Goal: Information Seeking & Learning: Learn about a topic

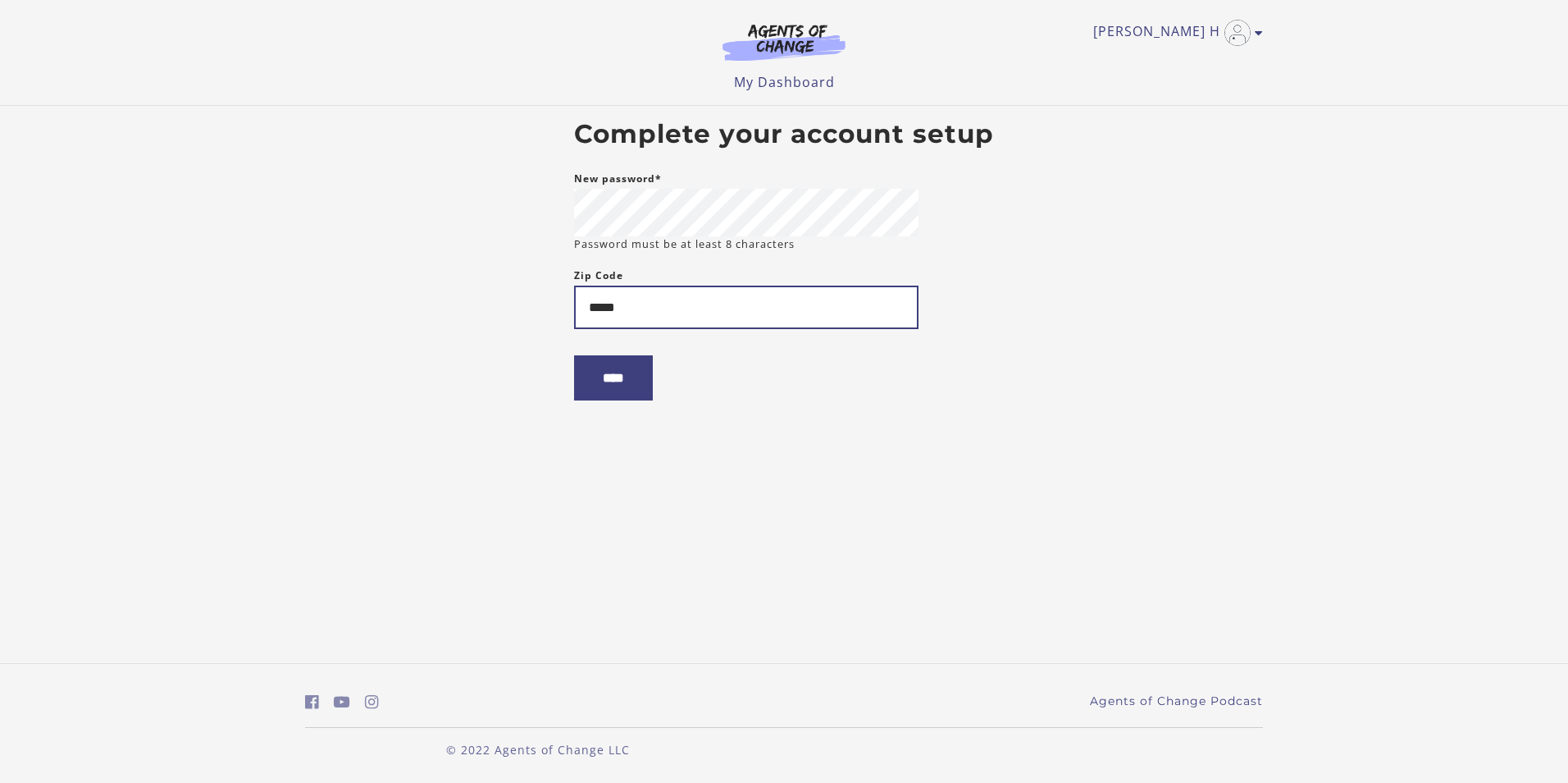
type input "*****"
click at [380, 494] on body "Skip to main content Myra H My Account Support Sign Out Toggle menu Menu My Das…" at bounding box center [784, 391] width 1568 height 783
click at [603, 375] on input "****" at bounding box center [613, 378] width 78 height 45
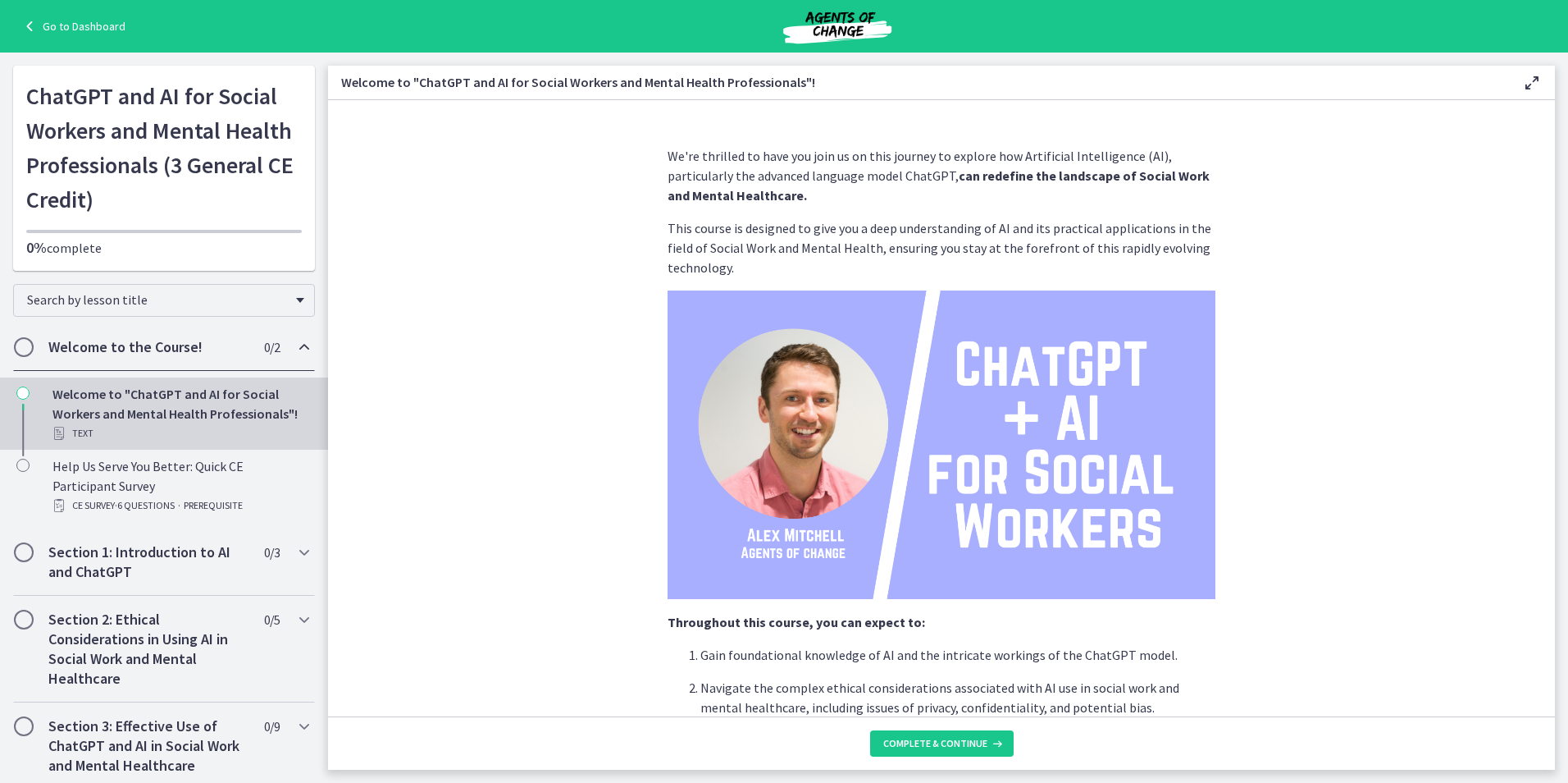
click at [23, 334] on div "Welcome to the Course! 0 / 2 Completed" at bounding box center [164, 347] width 302 height 48
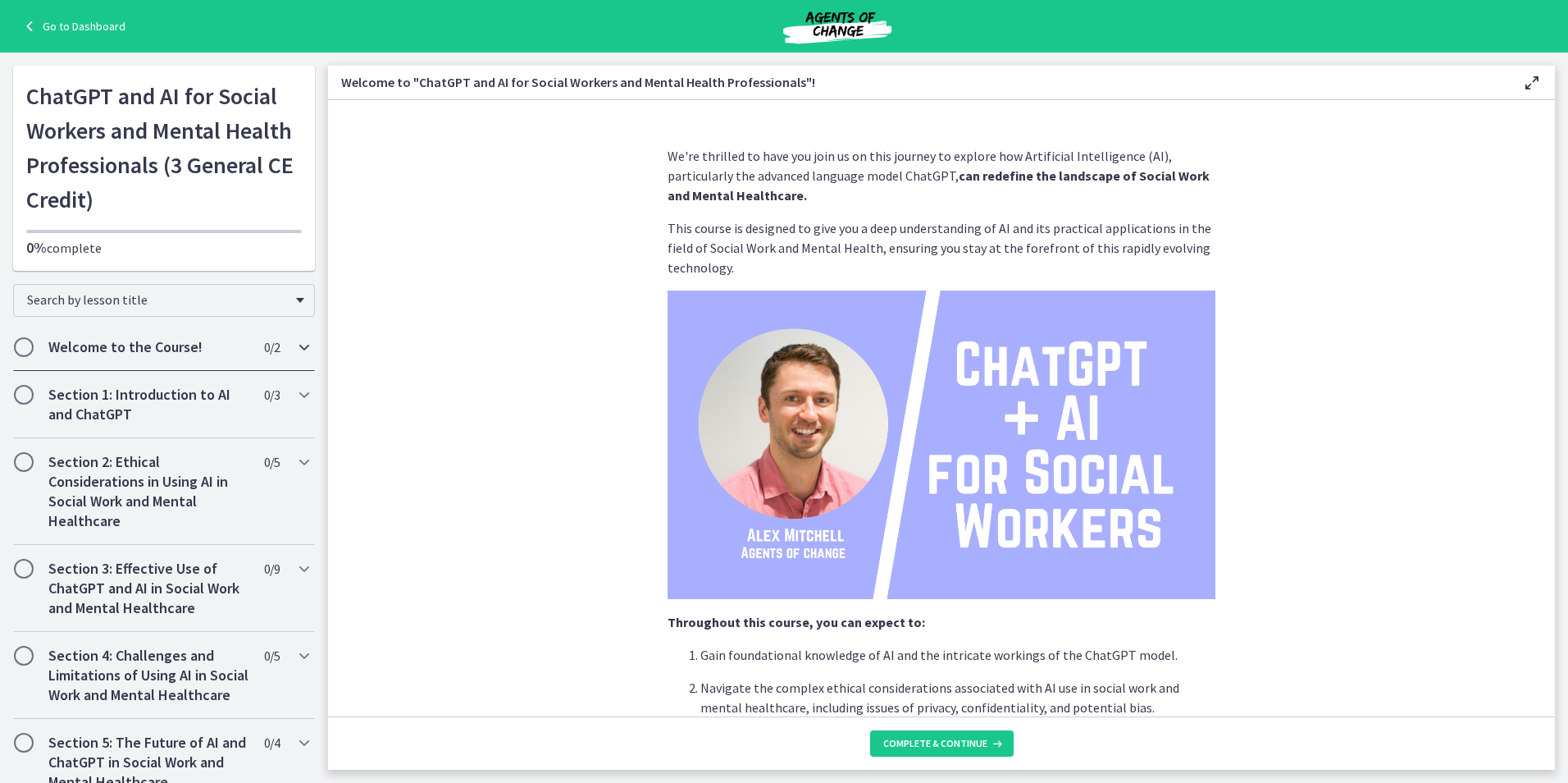
click at [29, 344] on span "Chapters" at bounding box center [24, 347] width 17 height 17
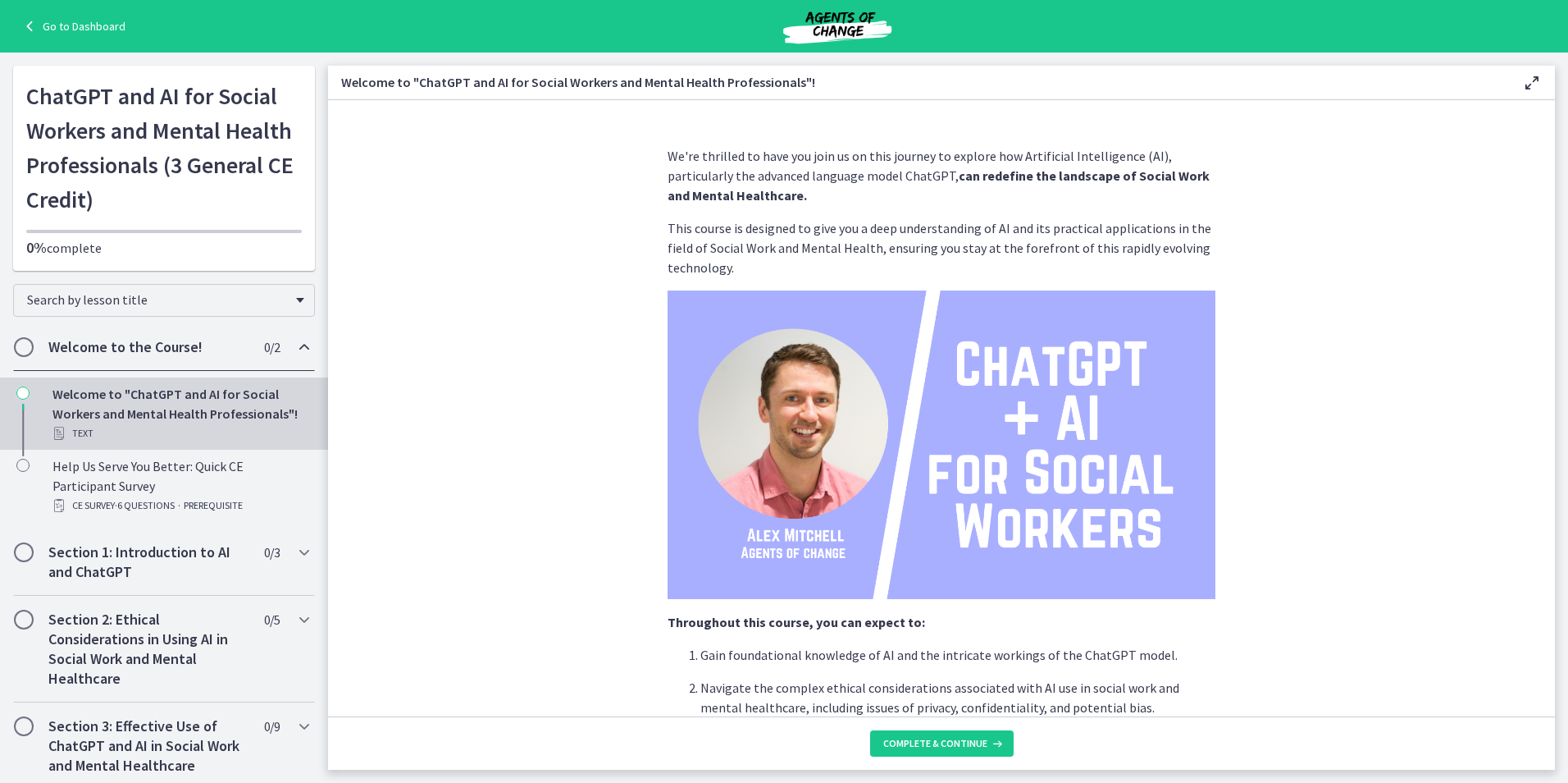
click at [605, 410] on section "We're thrilled to have you join us on this journey to explore how Artificial In…" at bounding box center [941, 408] width 1227 height 617
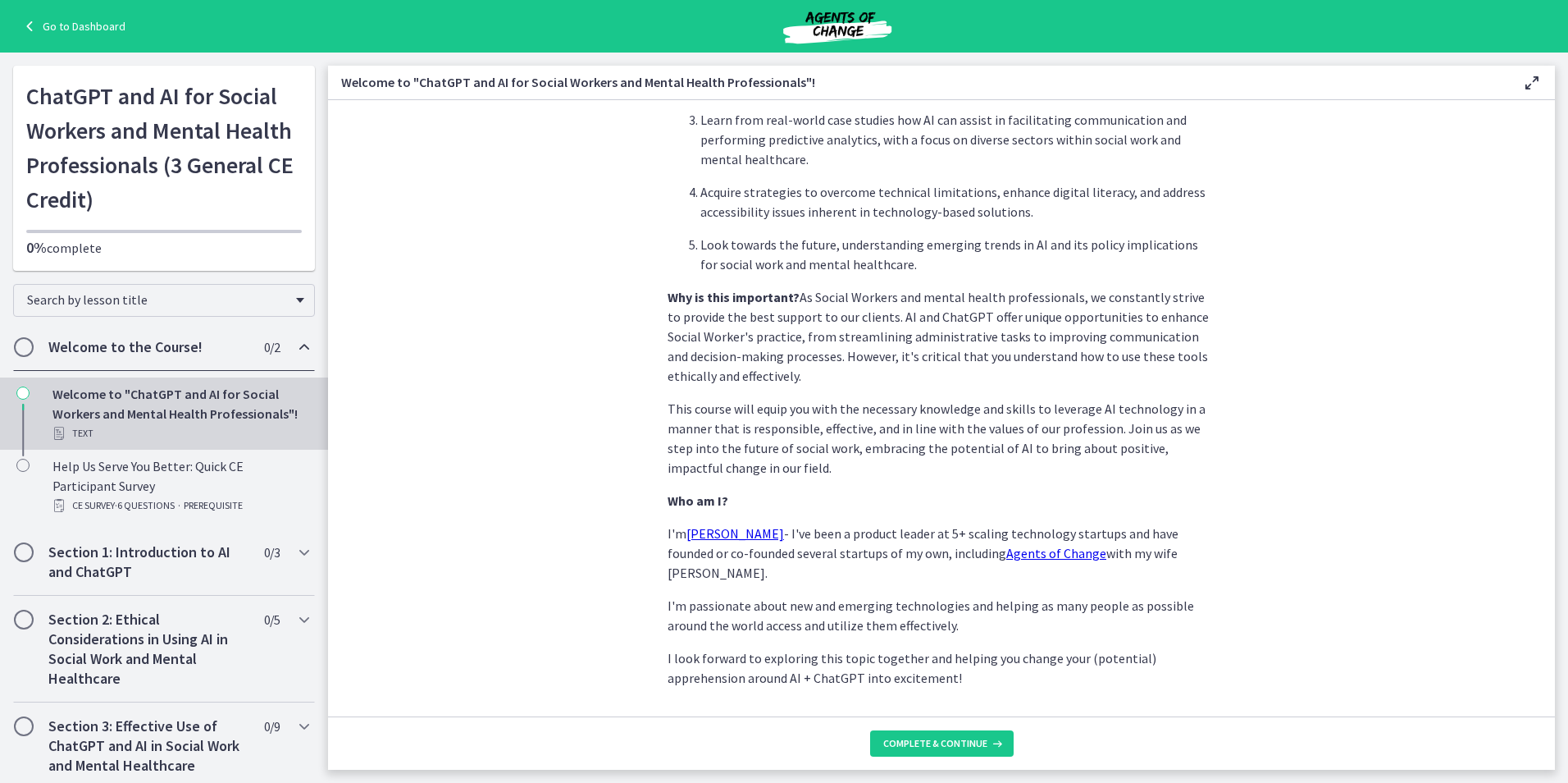
scroll to position [651, 0]
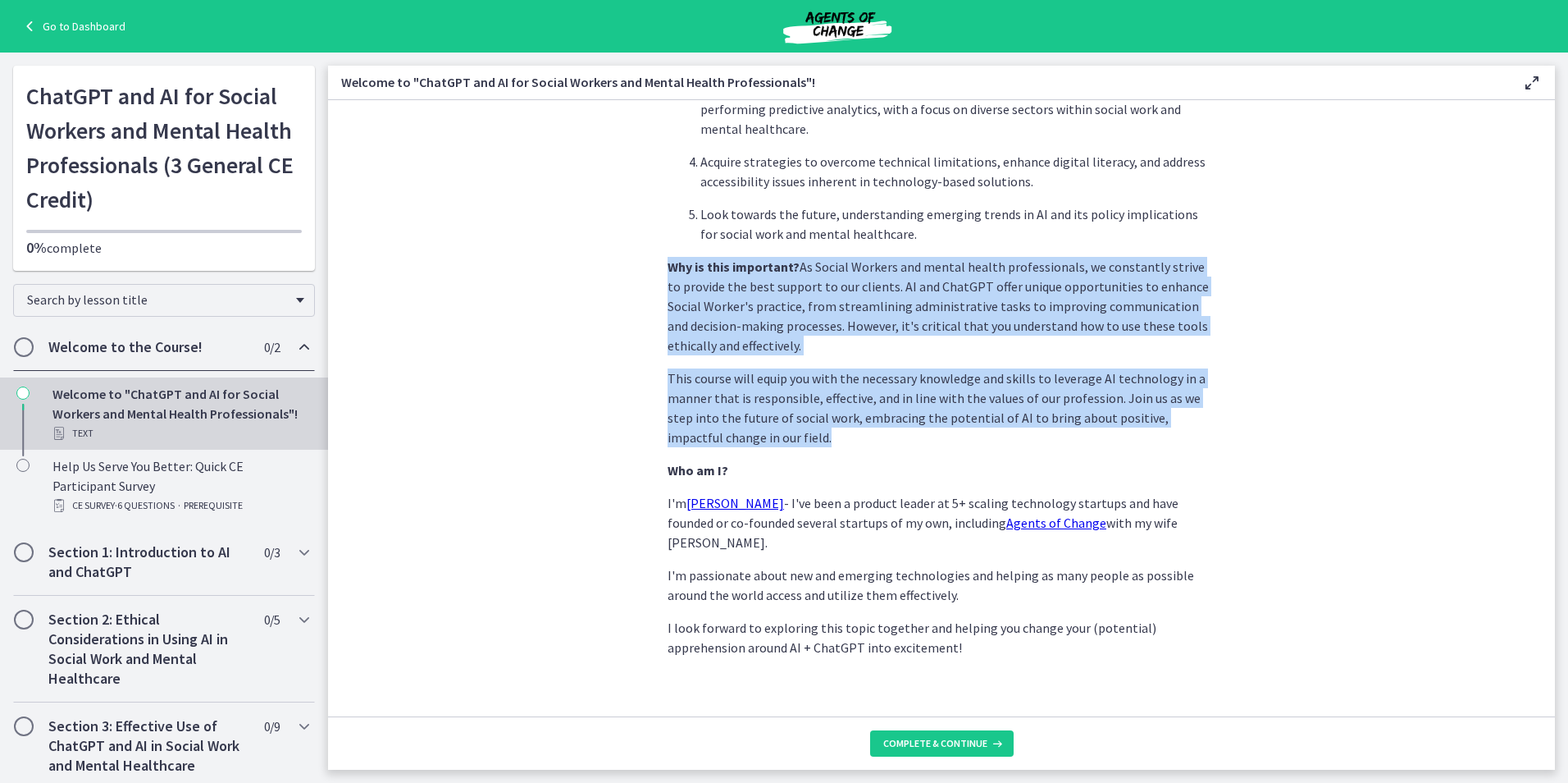
drag, startPoint x: 791, startPoint y: 439, endPoint x: 632, endPoint y: 267, distance: 234.2
click at [632, 267] on section "We're thrilled to have you join us on this journey to explore how Artificial In…" at bounding box center [941, 408] width 1227 height 617
click at [968, 286] on p "Why is this important? As Social Workers and mental health professionals, we co…" at bounding box center [941, 306] width 548 height 98
drag, startPoint x: 933, startPoint y: 240, endPoint x: 974, endPoint y: 465, distance: 228.7
click at [974, 465] on div "We're thrilled to have you join us on this journey to explore how Artificial In…" at bounding box center [941, 77] width 548 height 1162
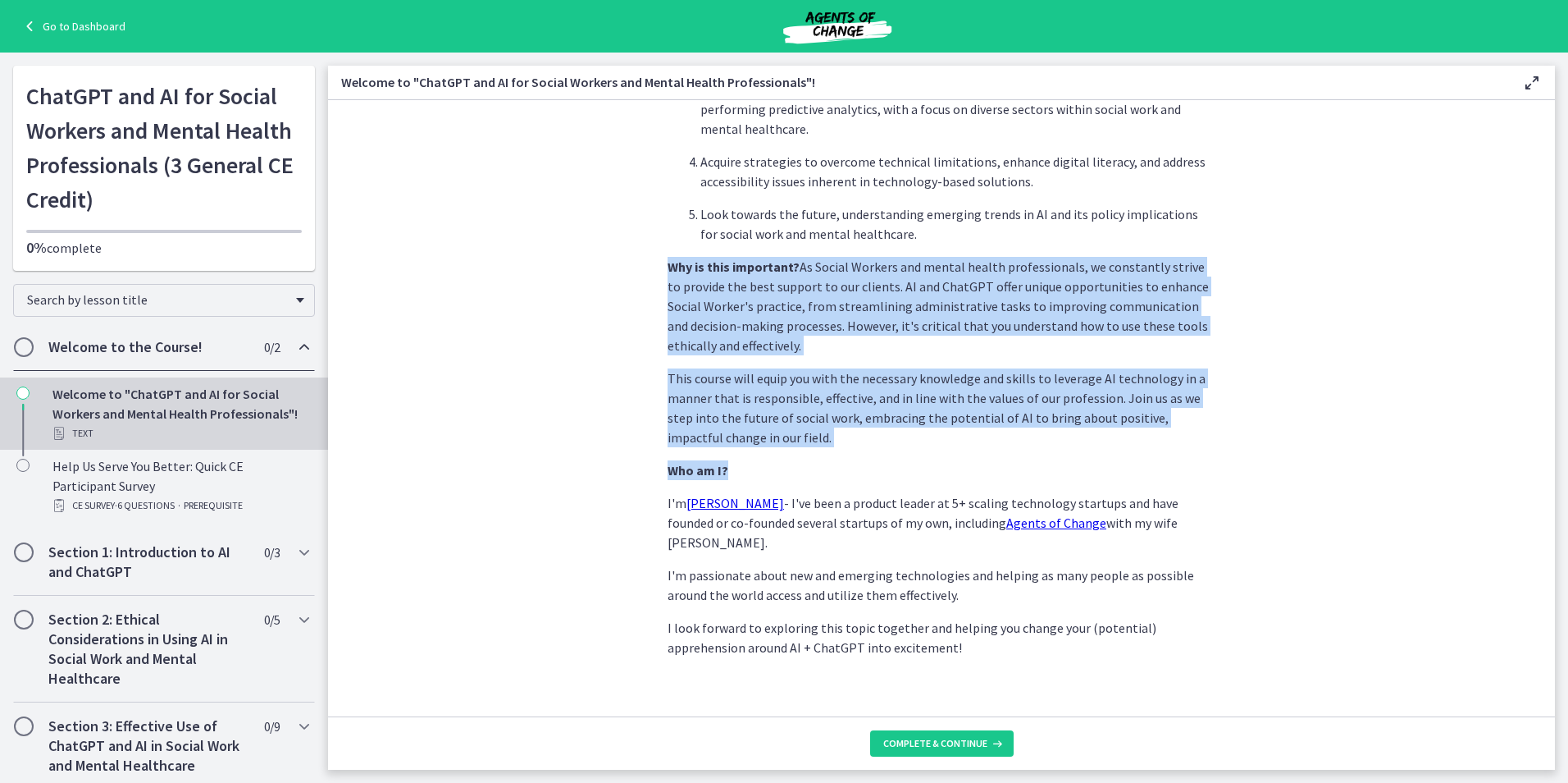
click at [744, 429] on p "This course will equip you with the necessary knowledge and skills to leverage …" at bounding box center [941, 408] width 548 height 78
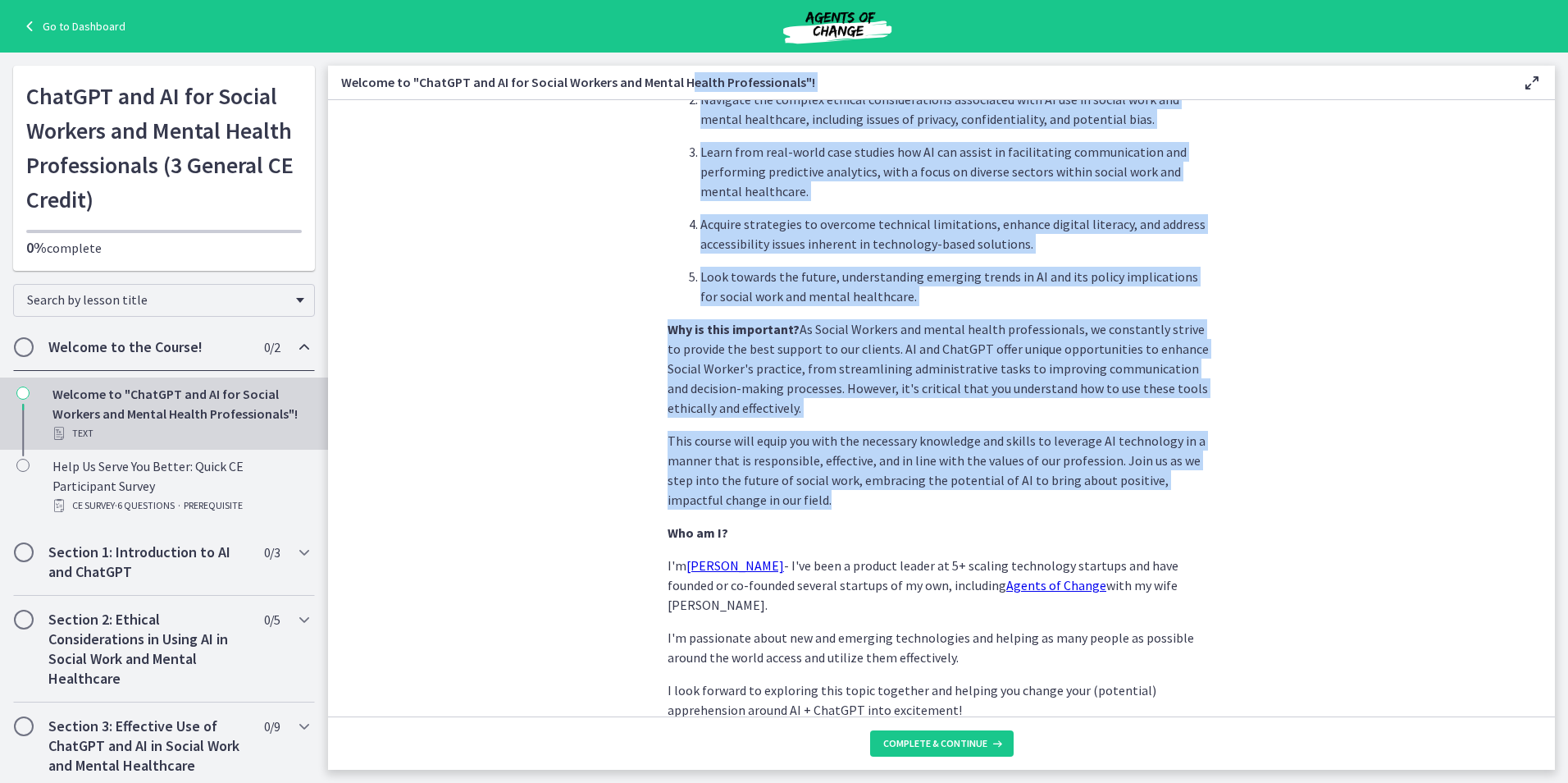
drag, startPoint x: 678, startPoint y: 305, endPoint x: 686, endPoint y: 93, distance: 212.2
click at [686, 93] on div "Welcome to "ChatGPT and AI for Social Workers and Mental Health Professionals"!…" at bounding box center [941, 417] width 1227 height 704
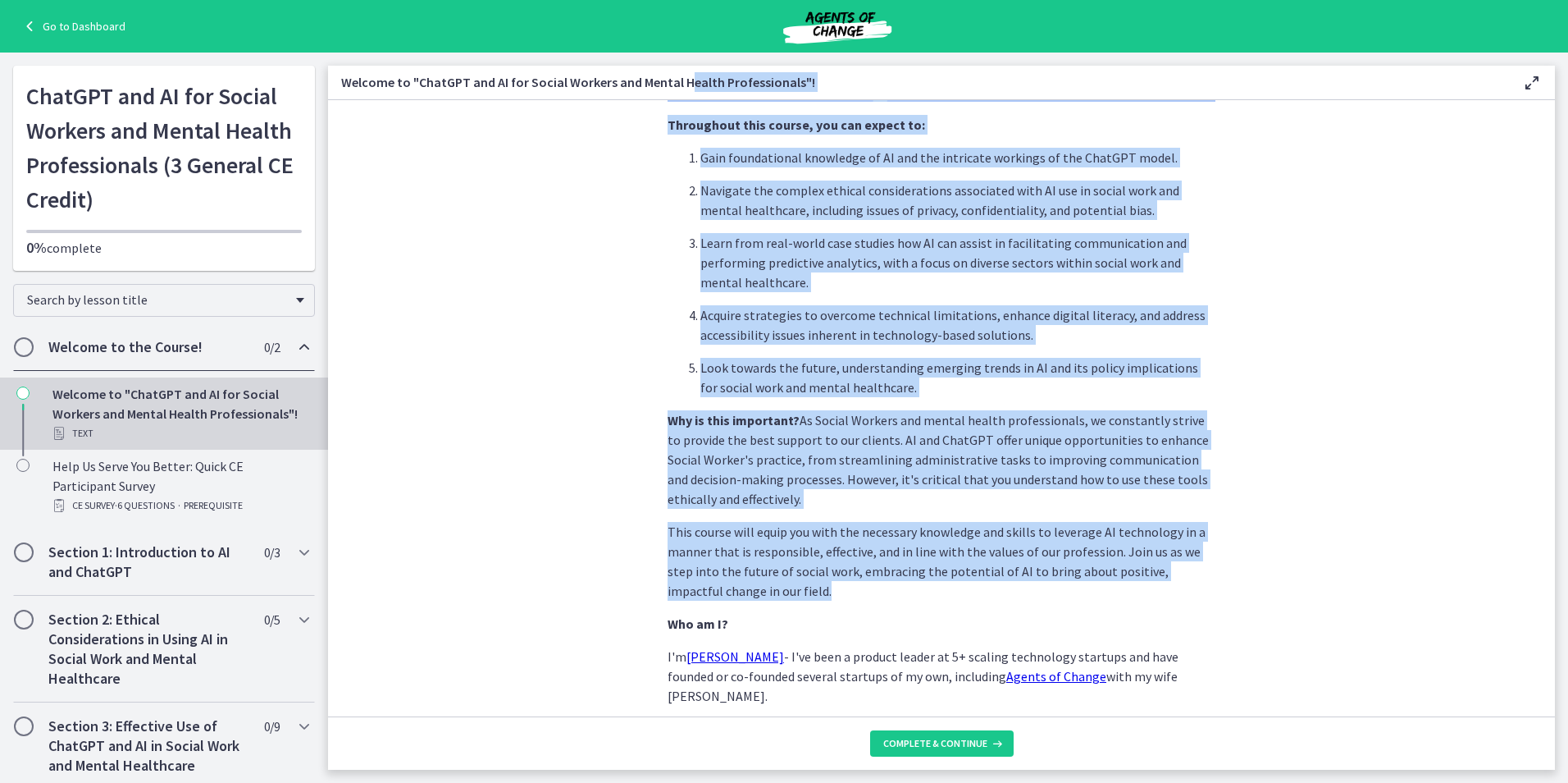
click at [812, 429] on p "Why is this important? As Social Workers and mental health professionals, we co…" at bounding box center [941, 459] width 548 height 98
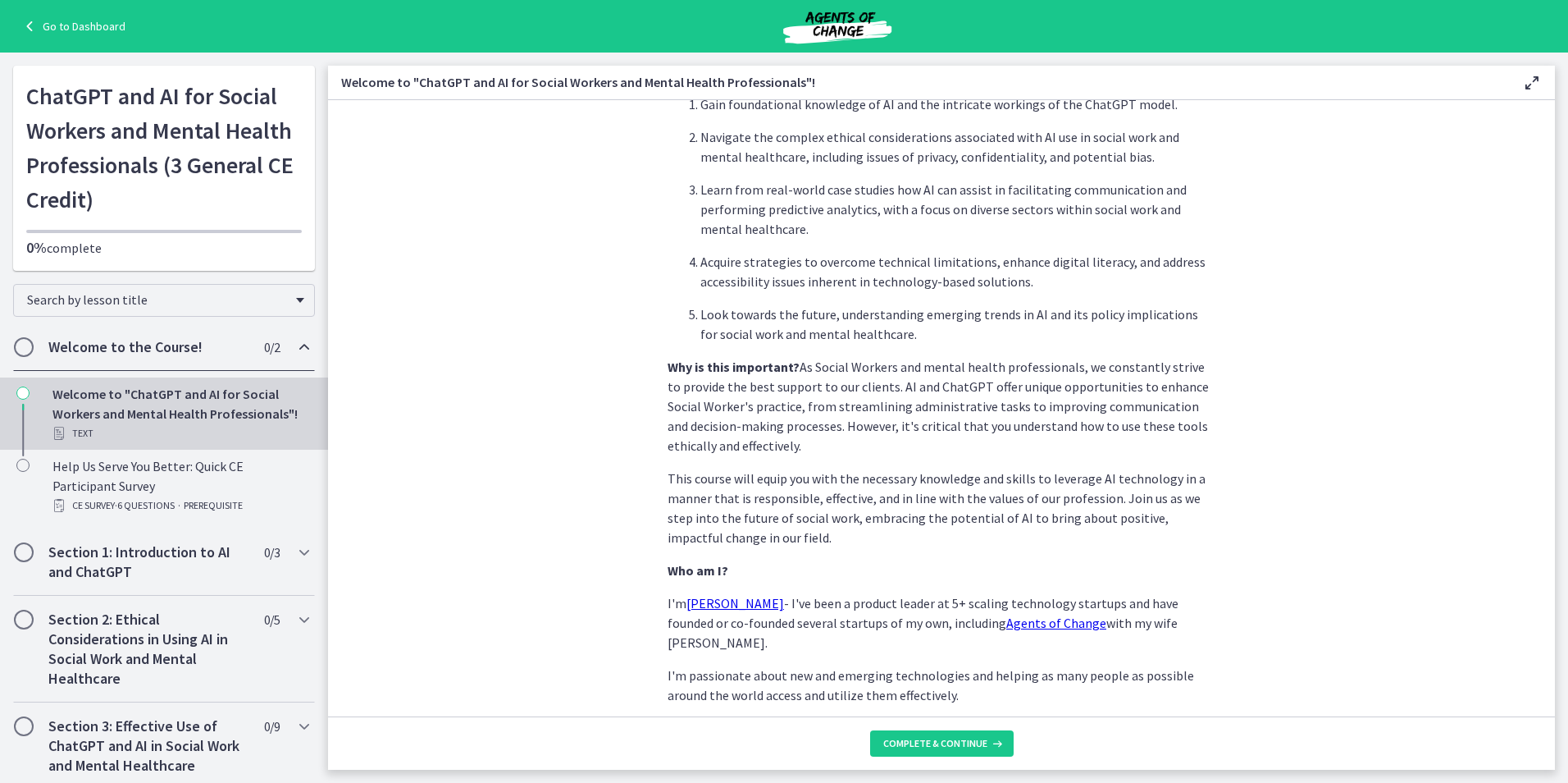
scroll to position [579, 0]
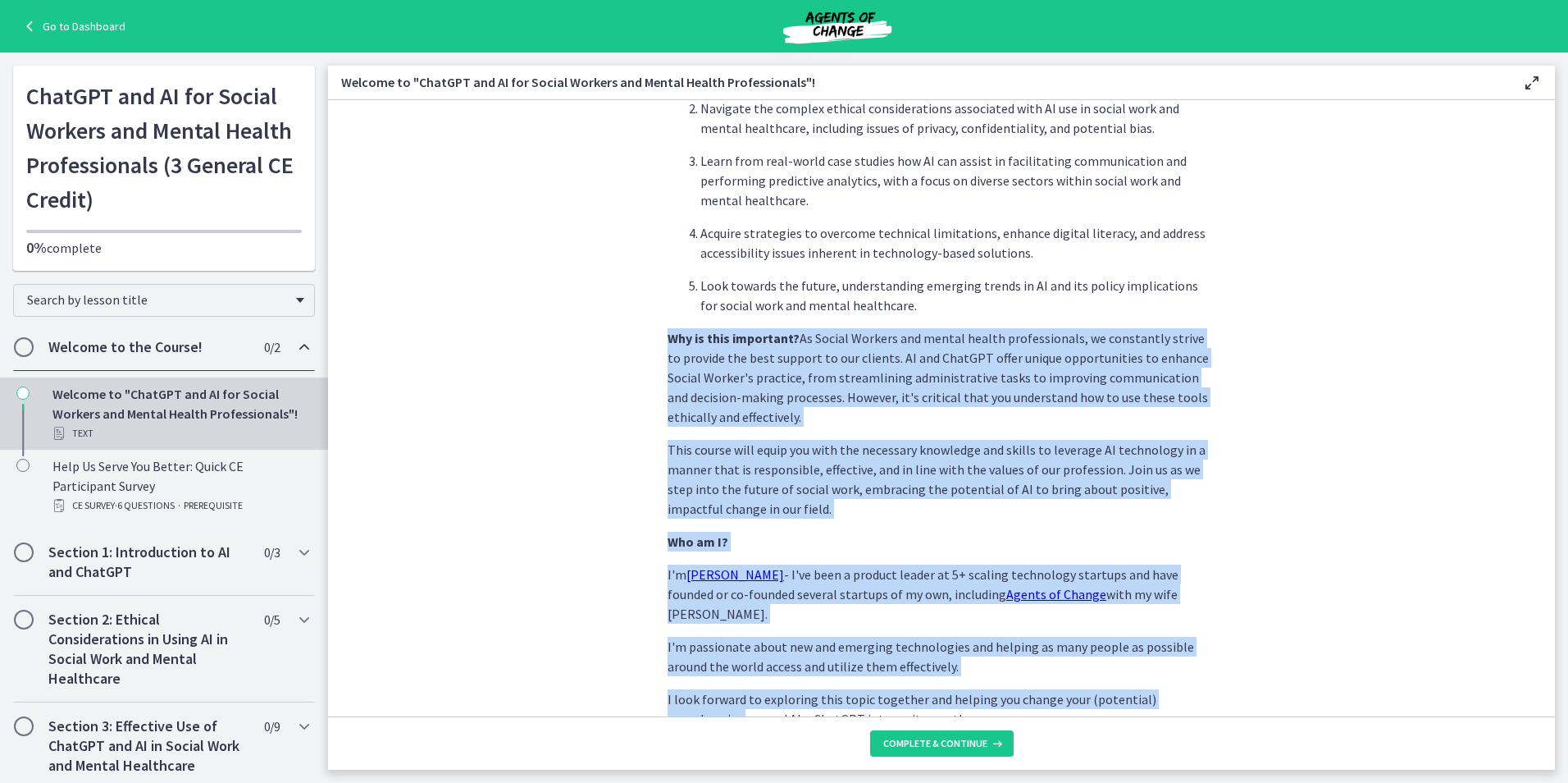
drag, startPoint x: 1226, startPoint y: 670, endPoint x: 1127, endPoint y: 305, distance: 378.2
click at [1127, 305] on section "We're thrilled to have you join us on this journey to explore how Artificial In…" at bounding box center [941, 408] width 1227 height 617
click at [1248, 637] on section "We're thrilled to have you join us on this journey to explore how Artificial In…" at bounding box center [941, 408] width 1227 height 617
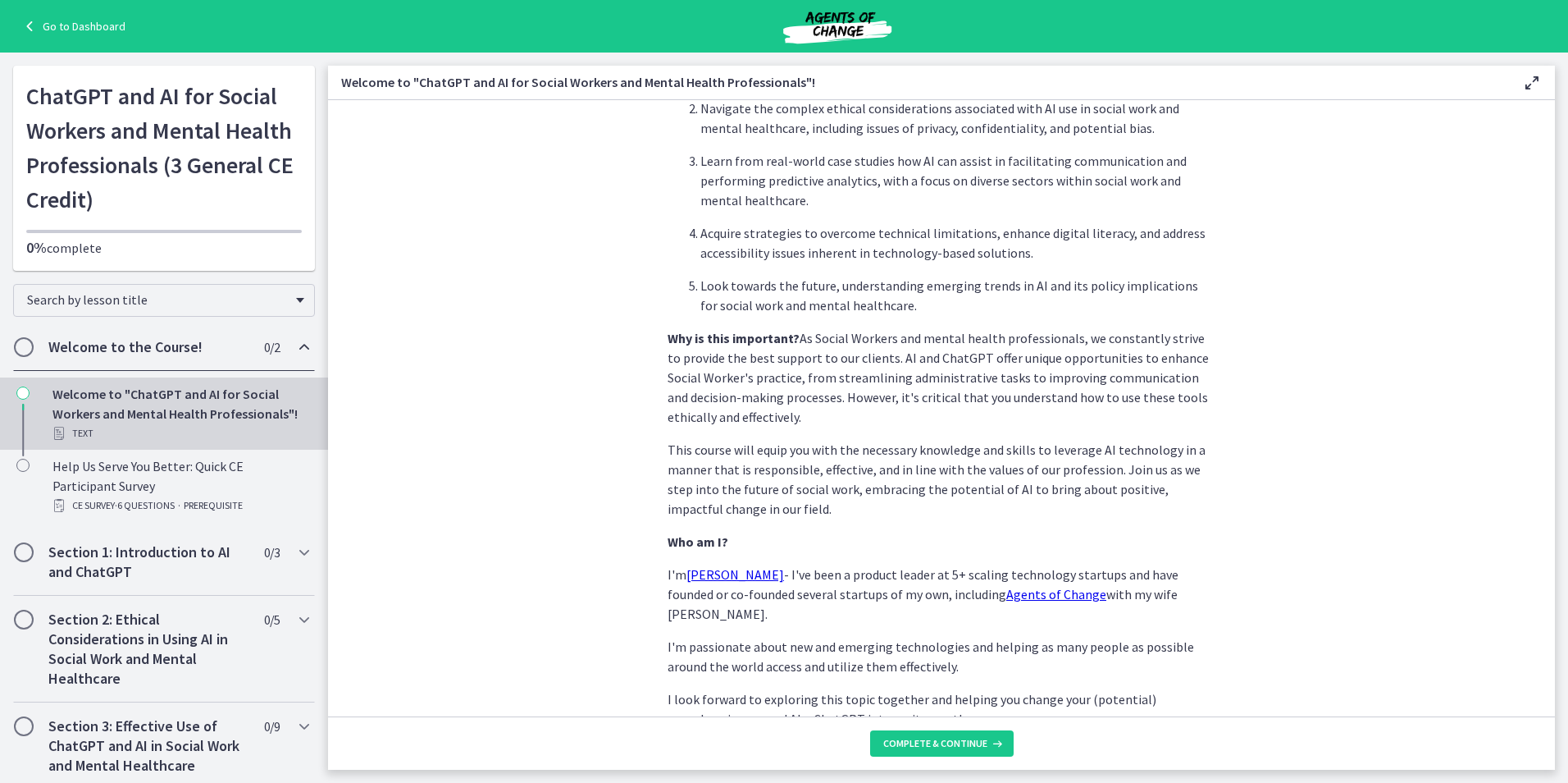
scroll to position [651, 0]
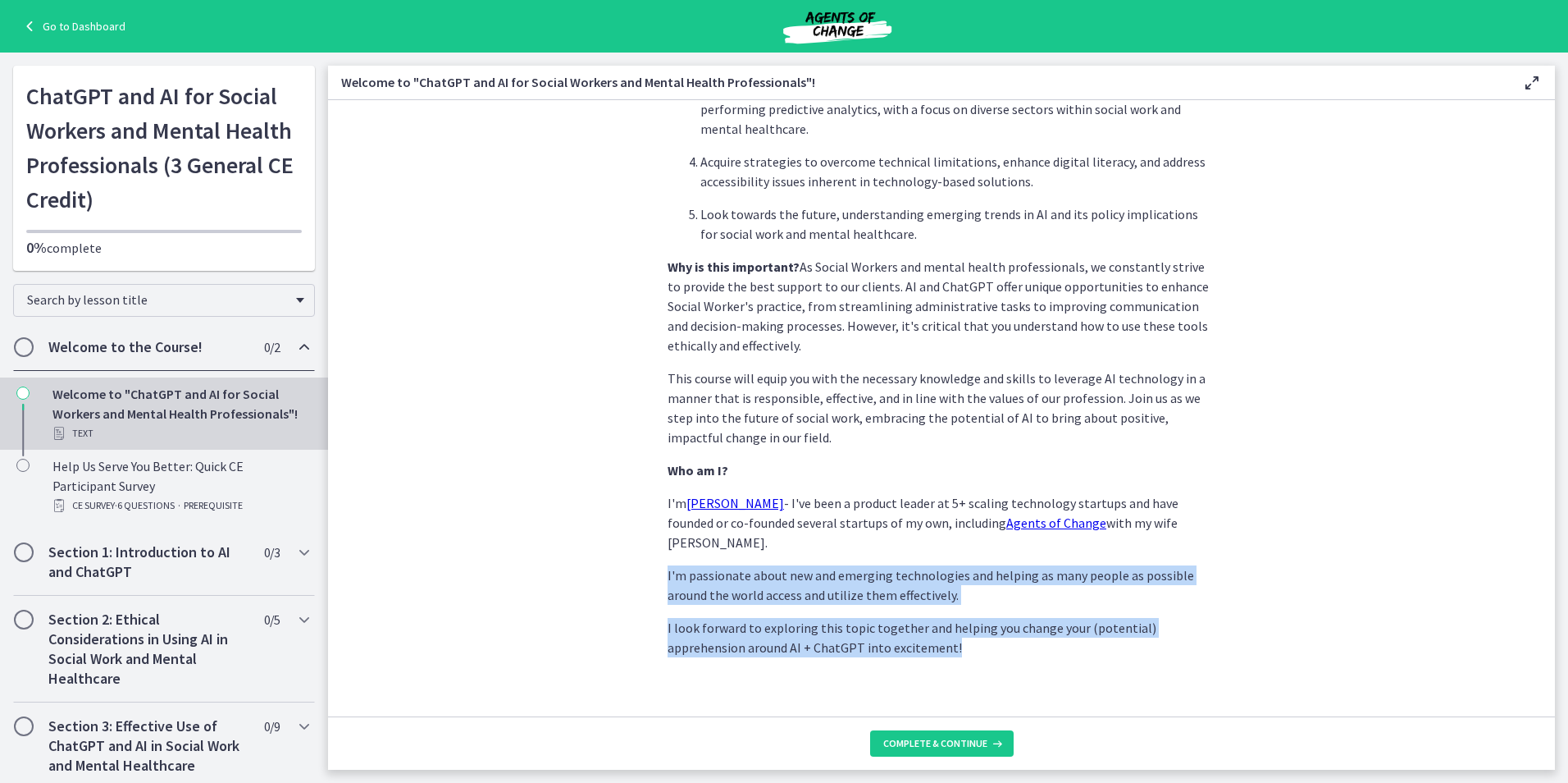
drag, startPoint x: 661, startPoint y: 562, endPoint x: 942, endPoint y: 635, distance: 290.3
click at [942, 635] on section "We're thrilled to have you join us on this journey to explore how Artificial In…" at bounding box center [941, 408] width 1227 height 617
drag, startPoint x: 942, startPoint y: 635, endPoint x: 876, endPoint y: 639, distance: 66.1
click at [876, 639] on section "We're thrilled to have you join us on this journey to explore how Artificial In…" at bounding box center [941, 408] width 1227 height 617
drag, startPoint x: 879, startPoint y: 639, endPoint x: 651, endPoint y: 543, distance: 247.4
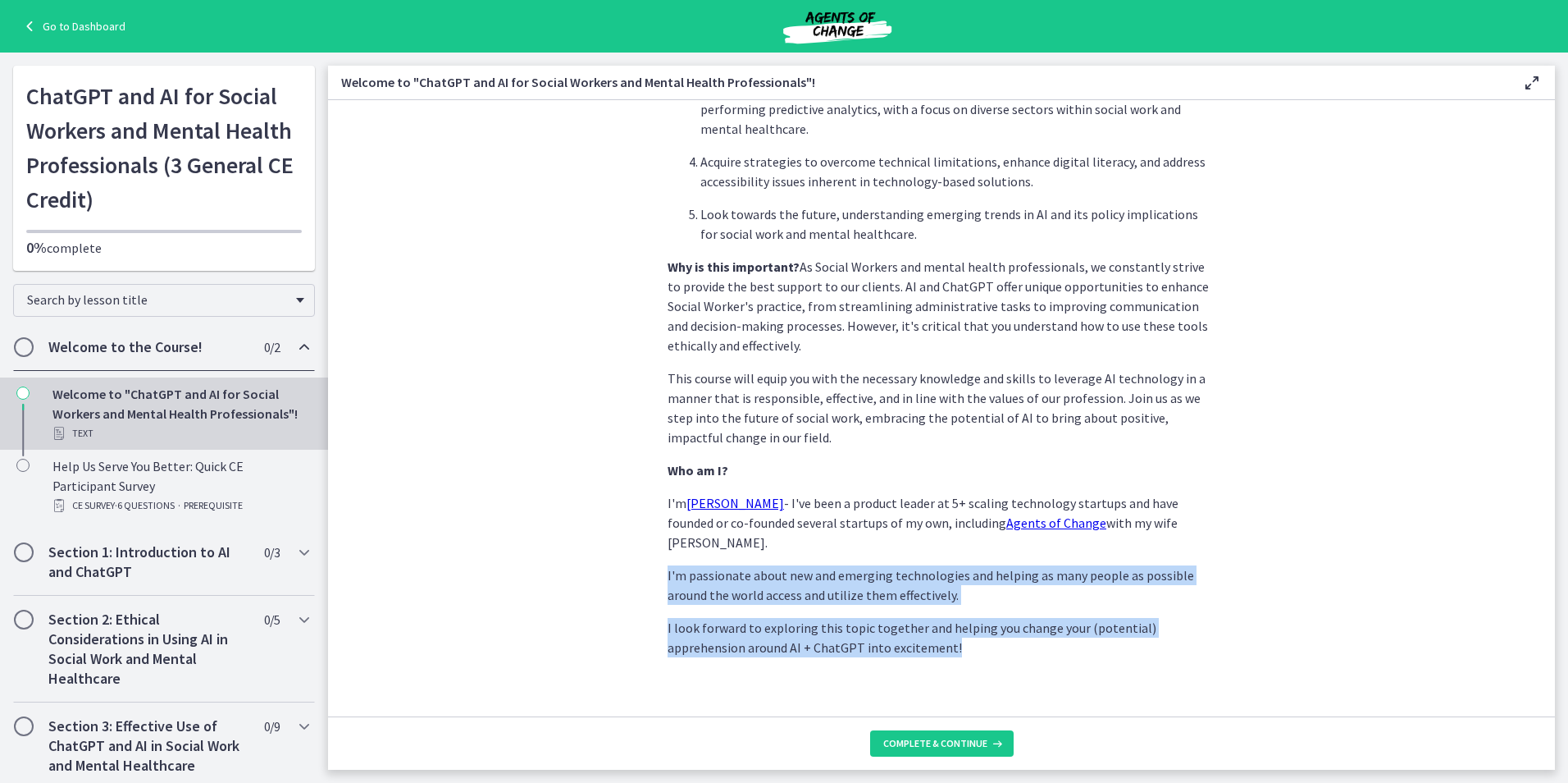
click at [651, 543] on section "We're thrilled to have you join us on this journey to explore how Artificial In…" at bounding box center [941, 408] width 1227 height 617
drag, startPoint x: 651, startPoint y: 543, endPoint x: 730, endPoint y: 590, distance: 91.9
click at [727, 590] on div "We're thrilled to have you join us on this journey to explore how Artificial In…" at bounding box center [941, 77] width 548 height 1162
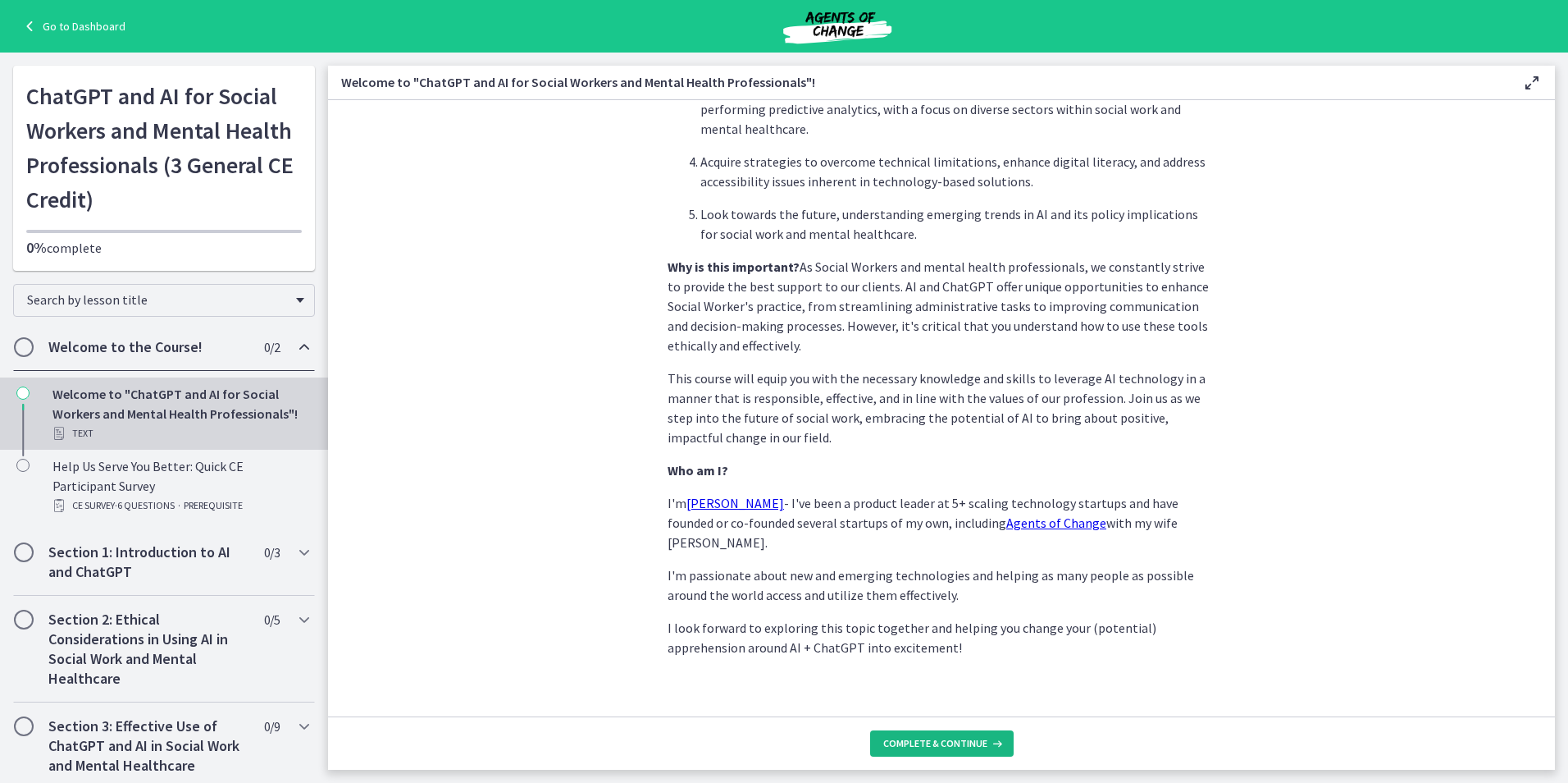
click at [961, 746] on span "Complete & continue" at bounding box center [936, 743] width 104 height 13
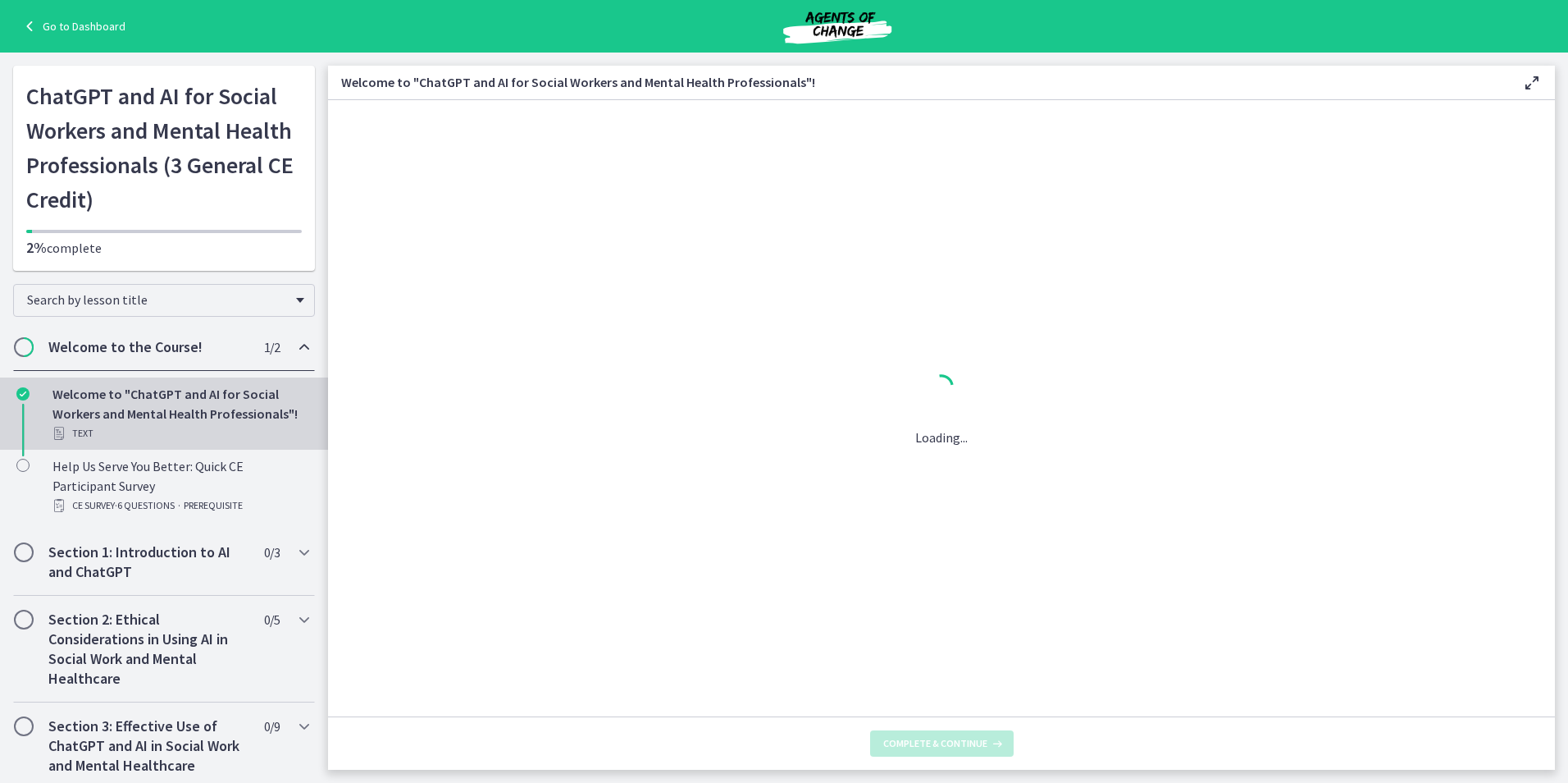
scroll to position [0, 0]
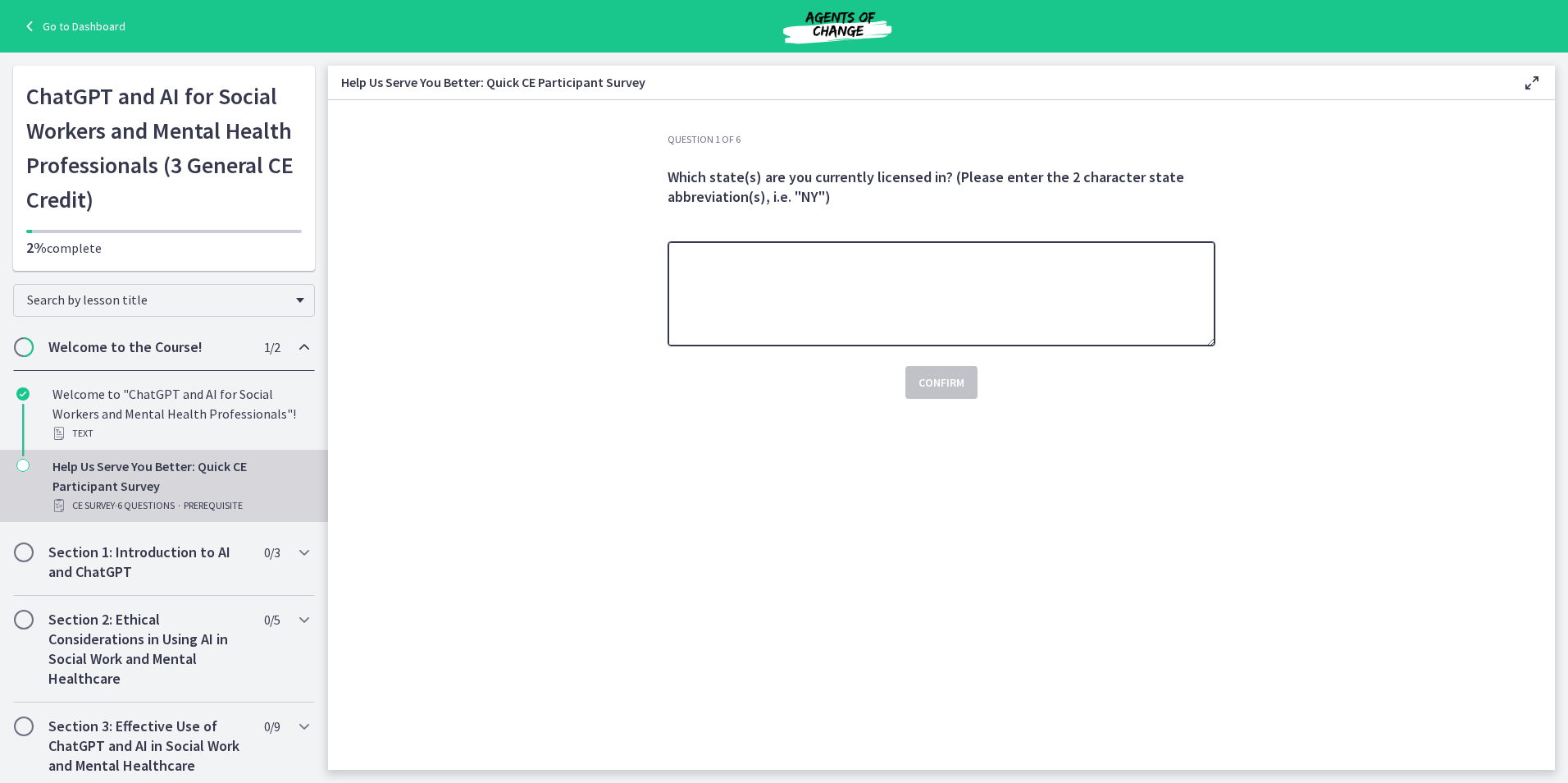
click at [967, 302] on textarea at bounding box center [941, 294] width 548 height 105
type textarea "**"
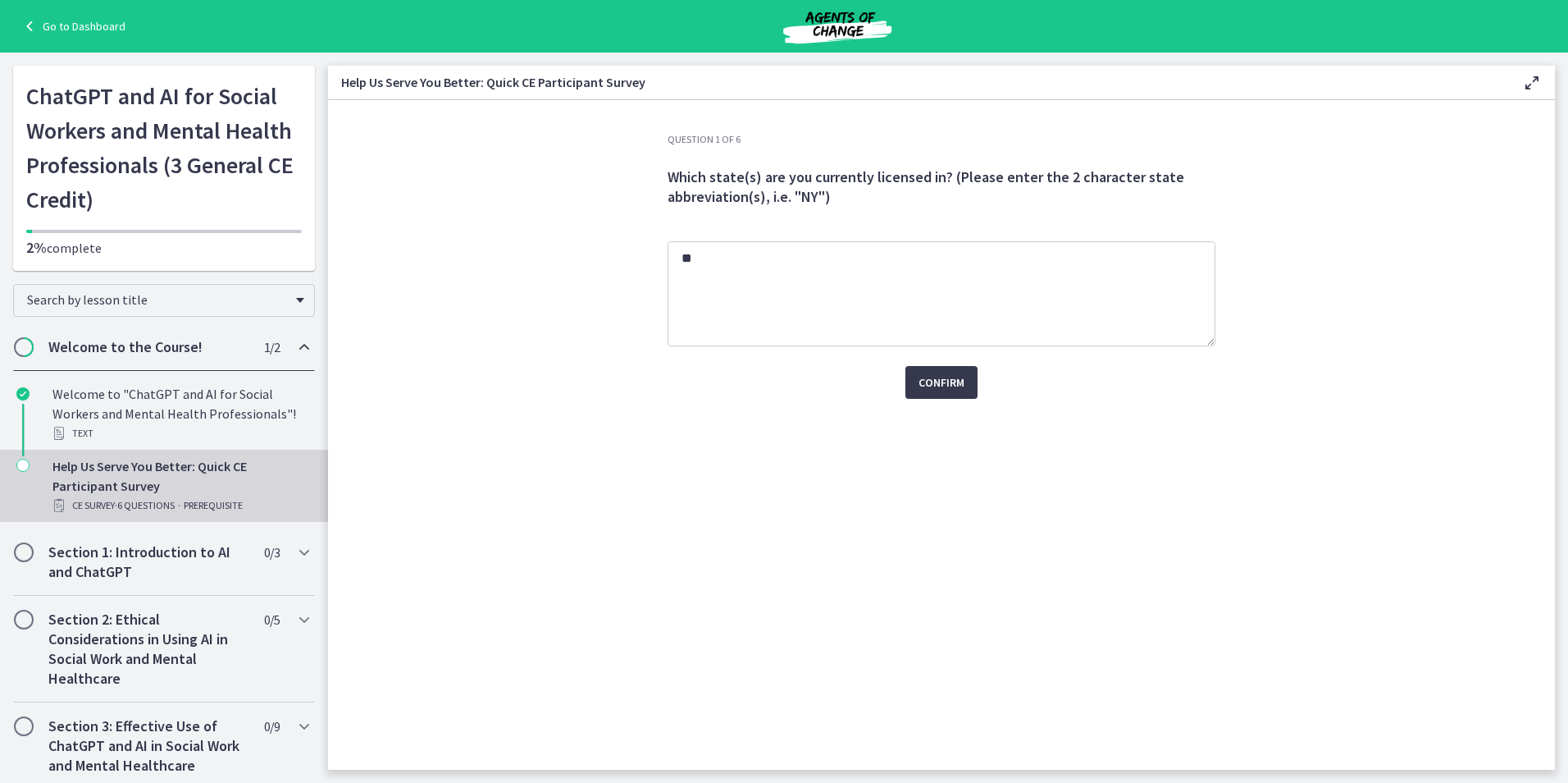
click at [525, 419] on section "Question 1 of 6 Which state(s) are you currently licensed in? (Please enter the…" at bounding box center [941, 435] width 1227 height 670
click at [932, 374] on span "Confirm" at bounding box center [941, 382] width 46 height 20
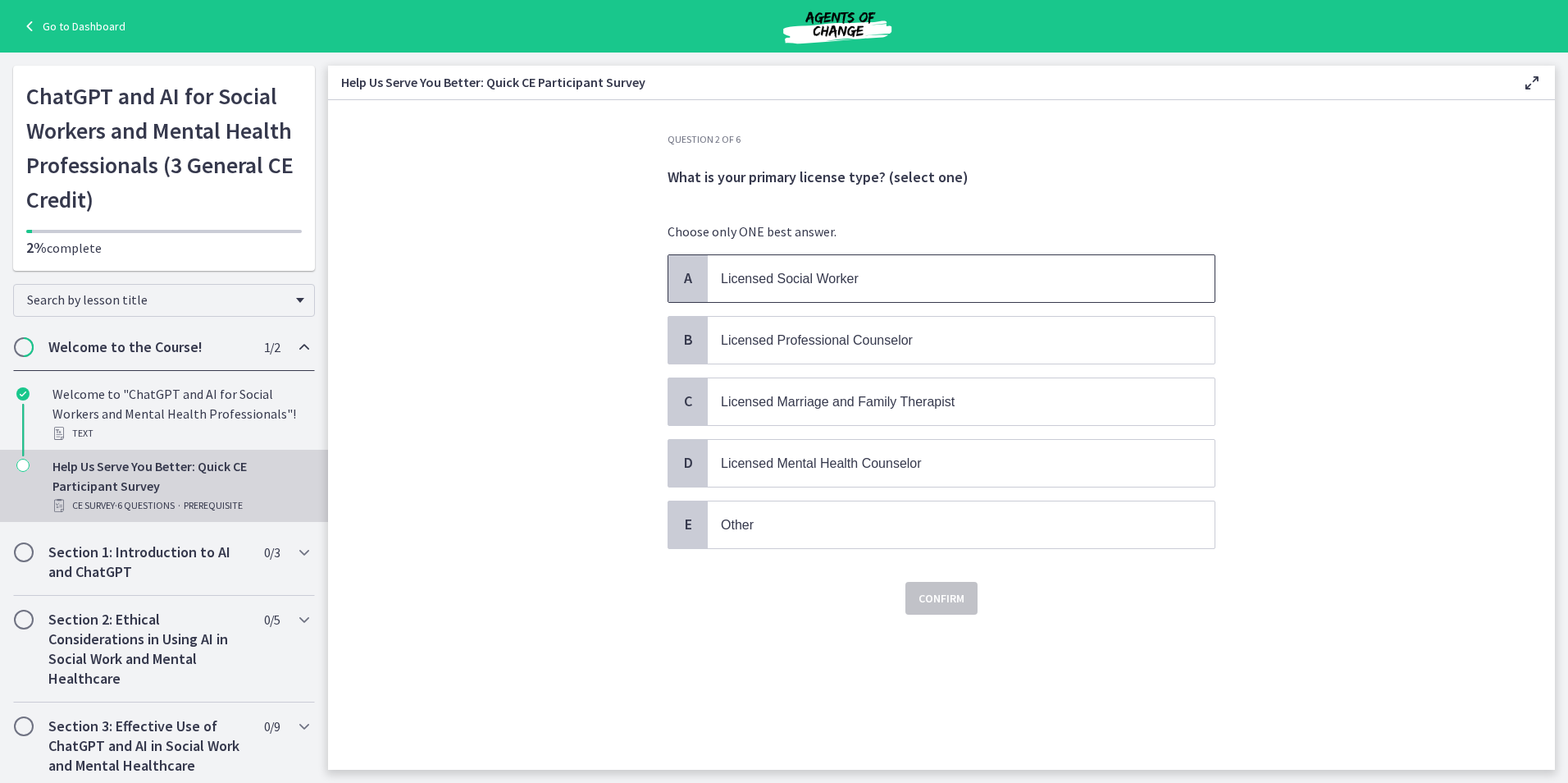
click at [678, 266] on div "A" at bounding box center [688, 279] width 39 height 47
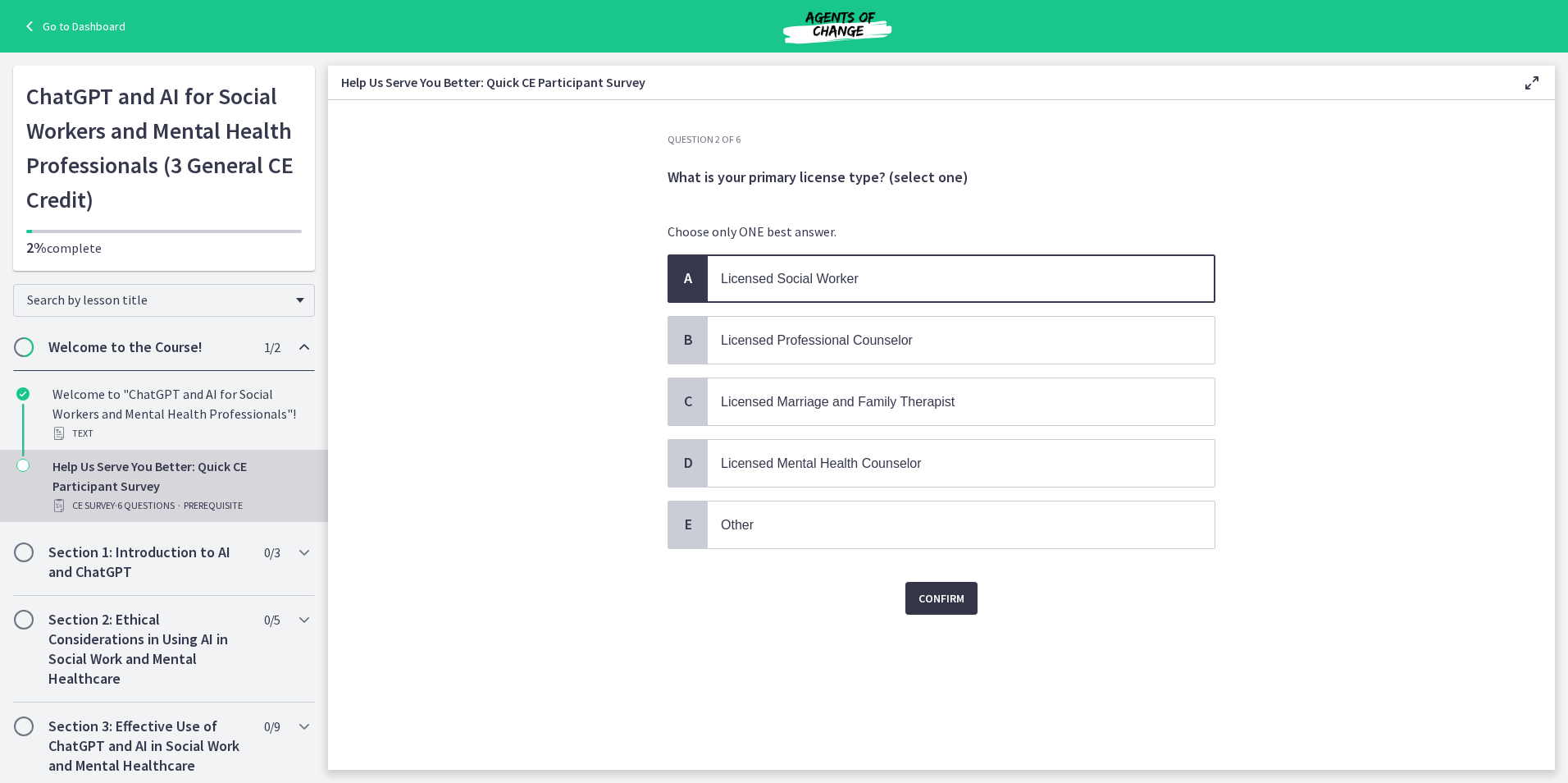
click at [913, 586] on button "Confirm" at bounding box center [941, 598] width 72 height 33
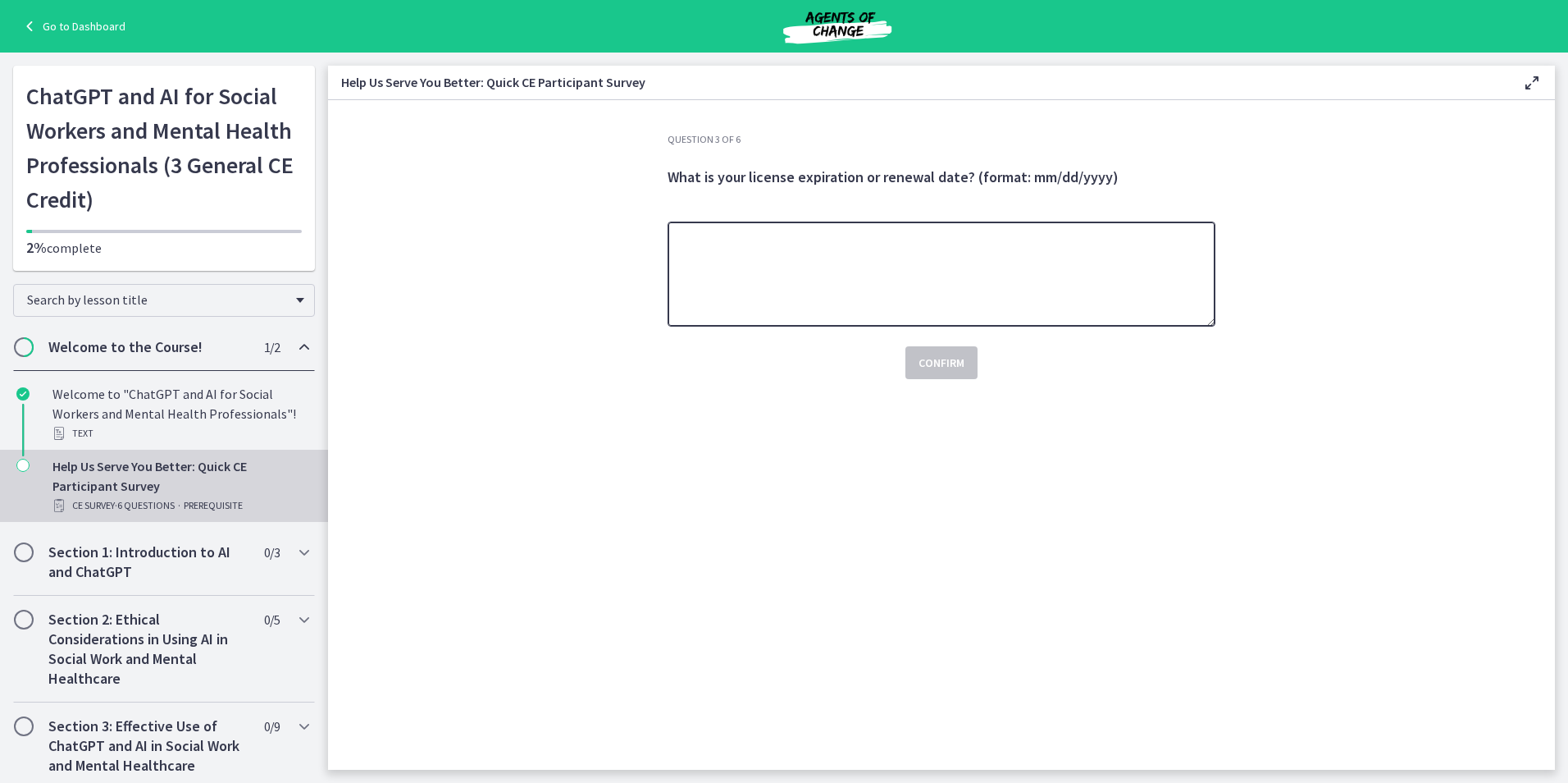
click at [1046, 276] on textarea at bounding box center [941, 273] width 548 height 105
type textarea "**********"
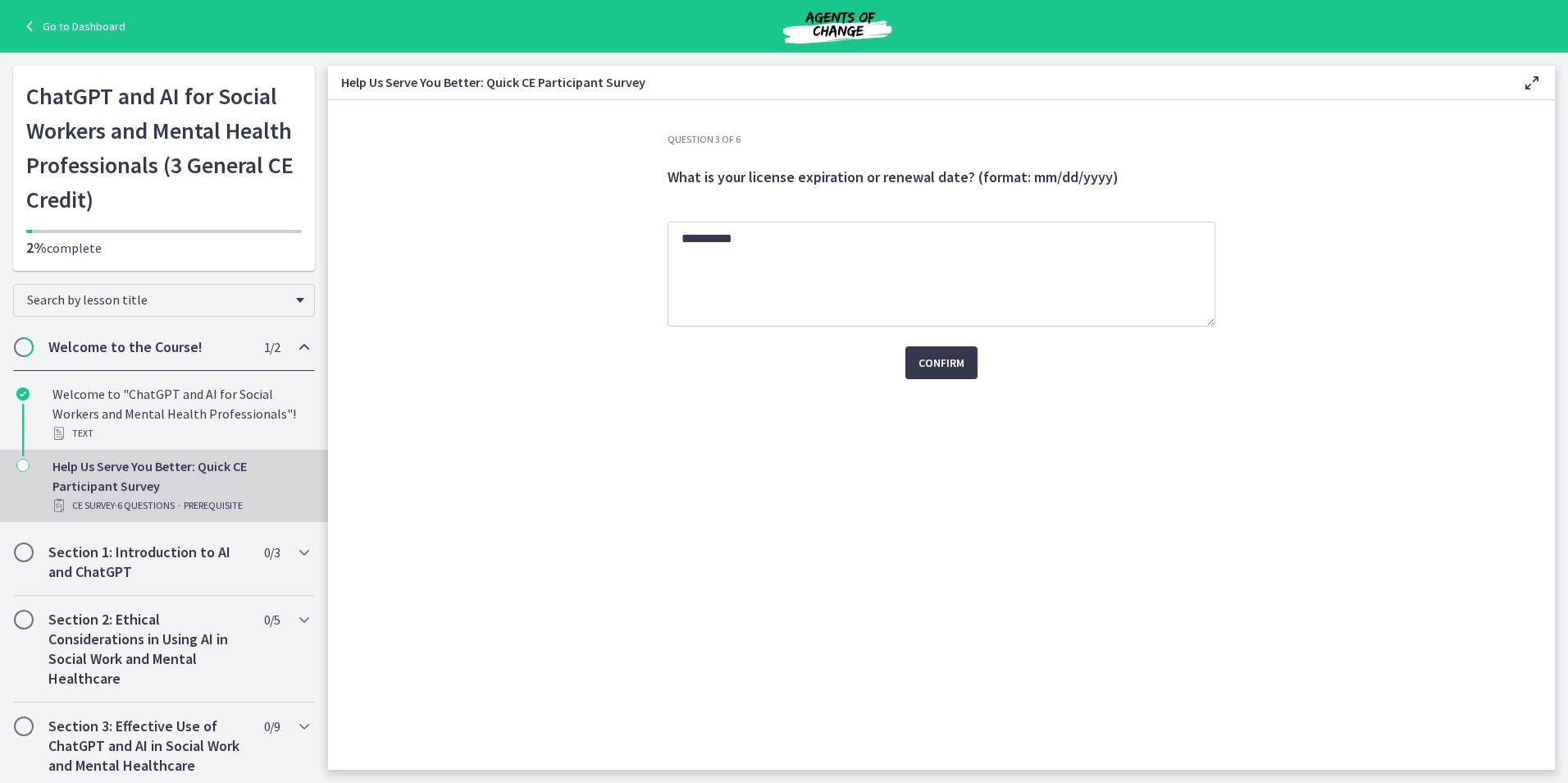
click at [1053, 620] on div "**********" at bounding box center [941, 451] width 574 height 637
click at [919, 355] on span "Confirm" at bounding box center [941, 362] width 46 height 20
